Goal: Task Accomplishment & Management: Manage account settings

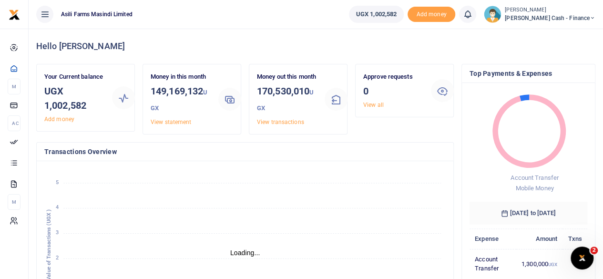
click at [565, 24] on ul "UGX 1,002,582 Add money Notifications 0 You have no new notification" at bounding box center [472, 14] width 262 height 29
click at [572, 17] on span "[PERSON_NAME] Cash - Finance" at bounding box center [550, 18] width 91 height 9
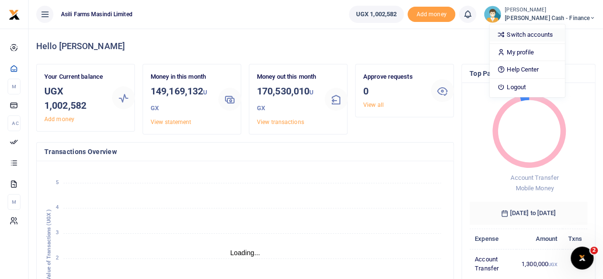
click at [564, 32] on link "Switch accounts" at bounding box center [526, 34] width 75 height 13
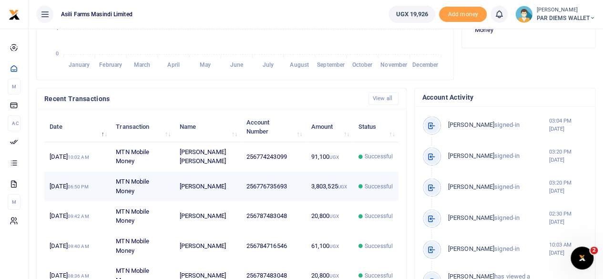
scroll to position [95, 0]
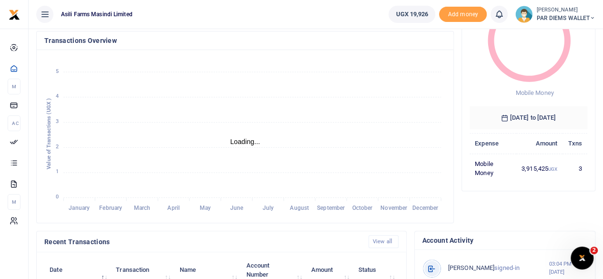
click at [594, 15] on icon at bounding box center [592, 18] width 6 height 7
click at [558, 31] on link "Switch accounts" at bounding box center [557, 34] width 75 height 13
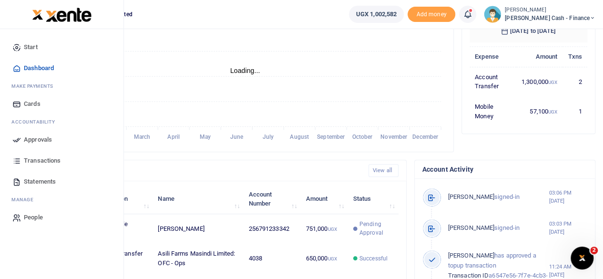
scroll to position [143, 0]
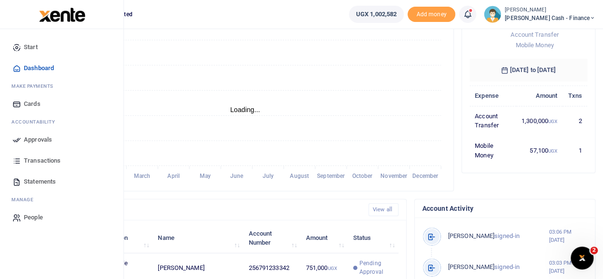
click at [39, 137] on span "Approvals" at bounding box center [38, 140] width 28 height 10
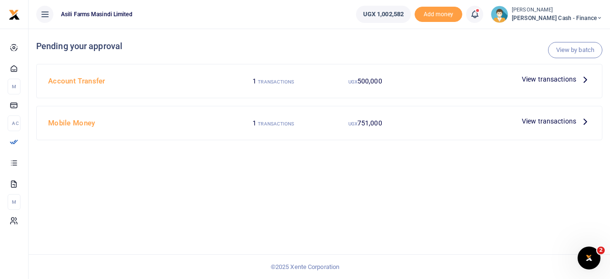
click at [582, 80] on icon at bounding box center [585, 79] width 10 height 10
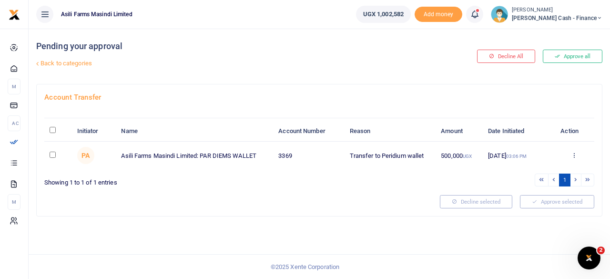
click at [53, 127] on input "\a \a : activate to sort column descending" at bounding box center [53, 130] width 6 height 6
checkbox input "true"
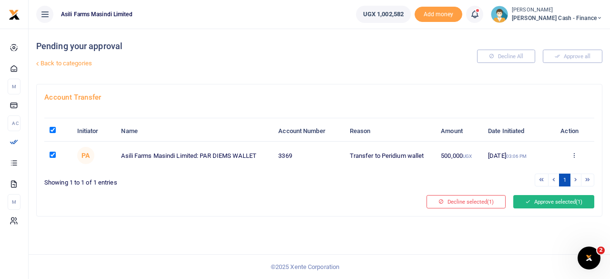
click at [546, 199] on button "Approve selected (1)" at bounding box center [553, 201] width 81 height 13
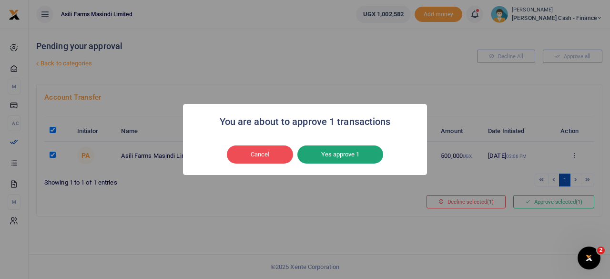
click at [347, 154] on button "Yes approve 1" at bounding box center [340, 154] width 86 height 18
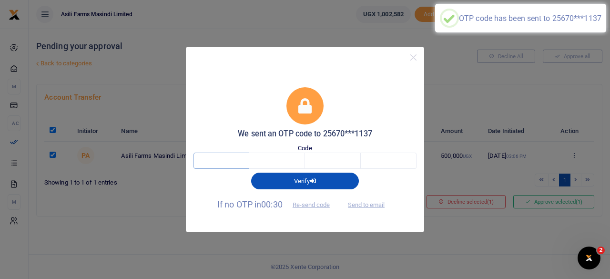
click at [218, 157] on input "text" at bounding box center [221, 160] width 56 height 16
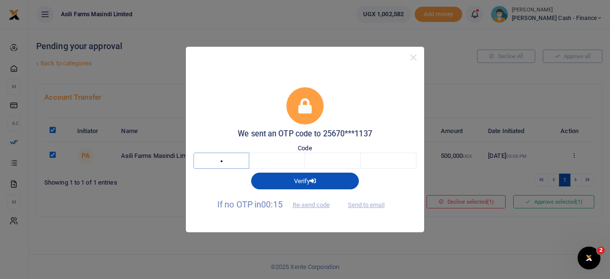
type input "6"
type input "5"
type input "1"
type input "5"
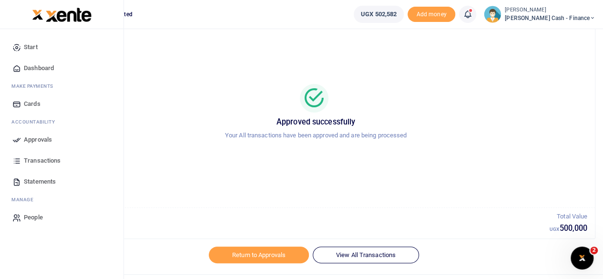
scroll to position [49, 0]
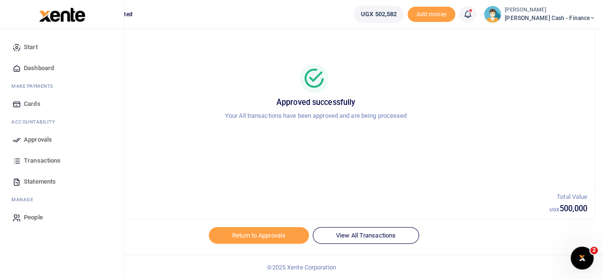
click at [36, 132] on link "Approvals" at bounding box center [62, 139] width 108 height 21
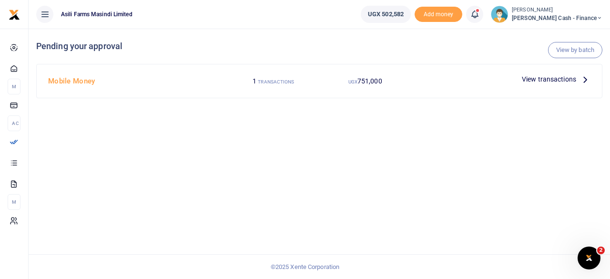
click at [583, 81] on icon at bounding box center [585, 79] width 10 height 10
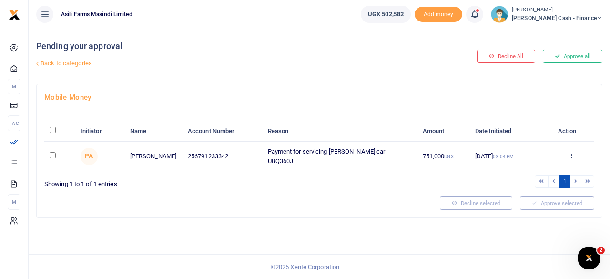
click at [52, 152] on input "checkbox" at bounding box center [53, 155] width 6 height 6
checkbox input "true"
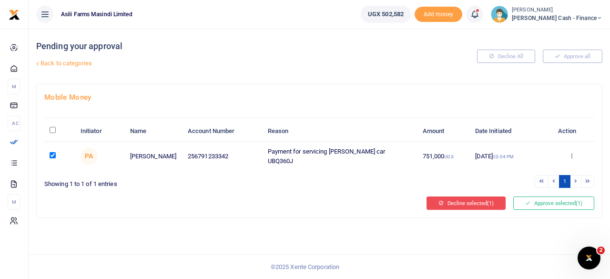
click at [453, 199] on button "Decline selected (1)" at bounding box center [466, 202] width 79 height 13
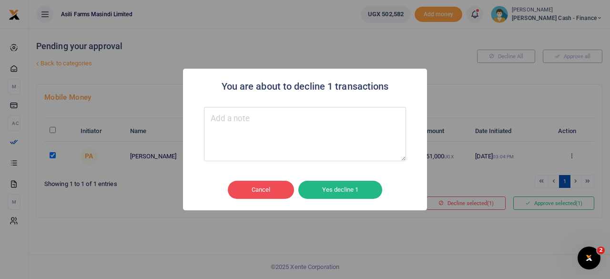
click at [275, 135] on textarea "Type your message here" at bounding box center [305, 134] width 202 height 54
type textarea "XX"
click at [352, 193] on button "Yes decline 1" at bounding box center [340, 190] width 84 height 18
